Goal: Use online tool/utility

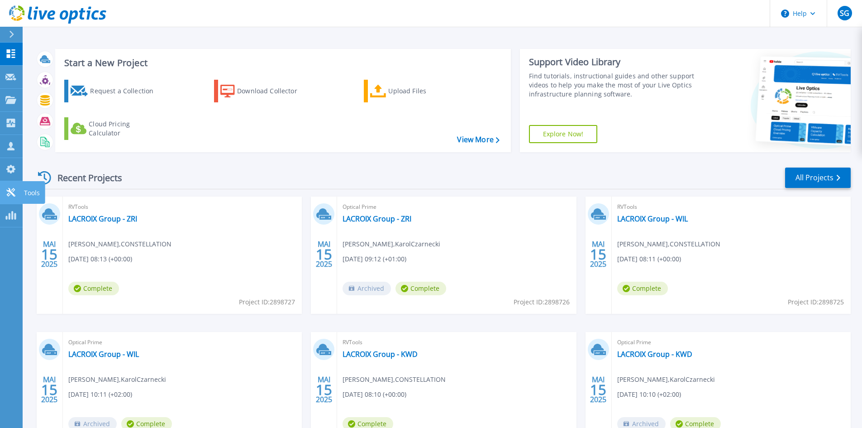
click at [11, 188] on icon at bounding box center [10, 192] width 11 height 9
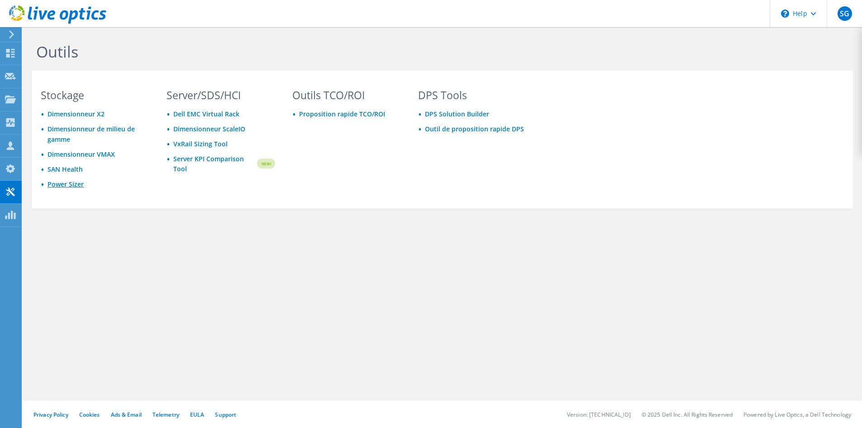
click at [62, 181] on link "Power Sizer" at bounding box center [66, 184] width 36 height 9
